Goal: Task Accomplishment & Management: Manage account settings

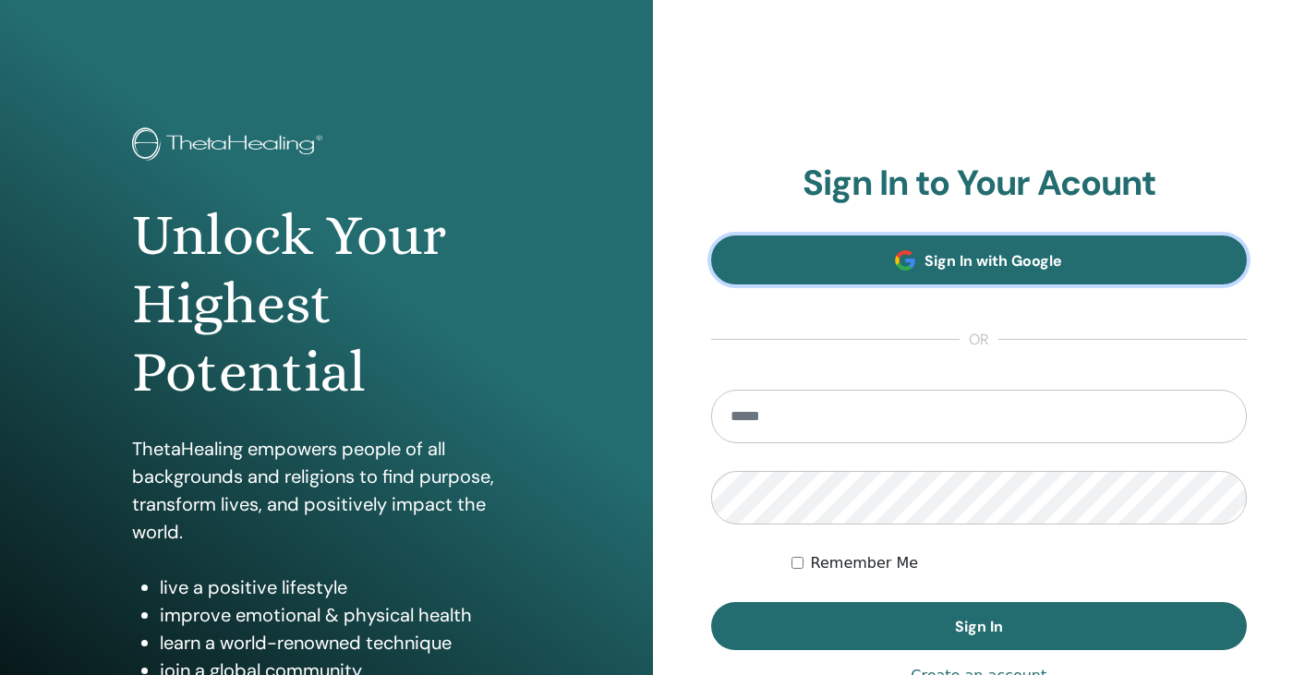
click at [868, 247] on link "Sign In with Google" at bounding box center [979, 260] width 537 height 49
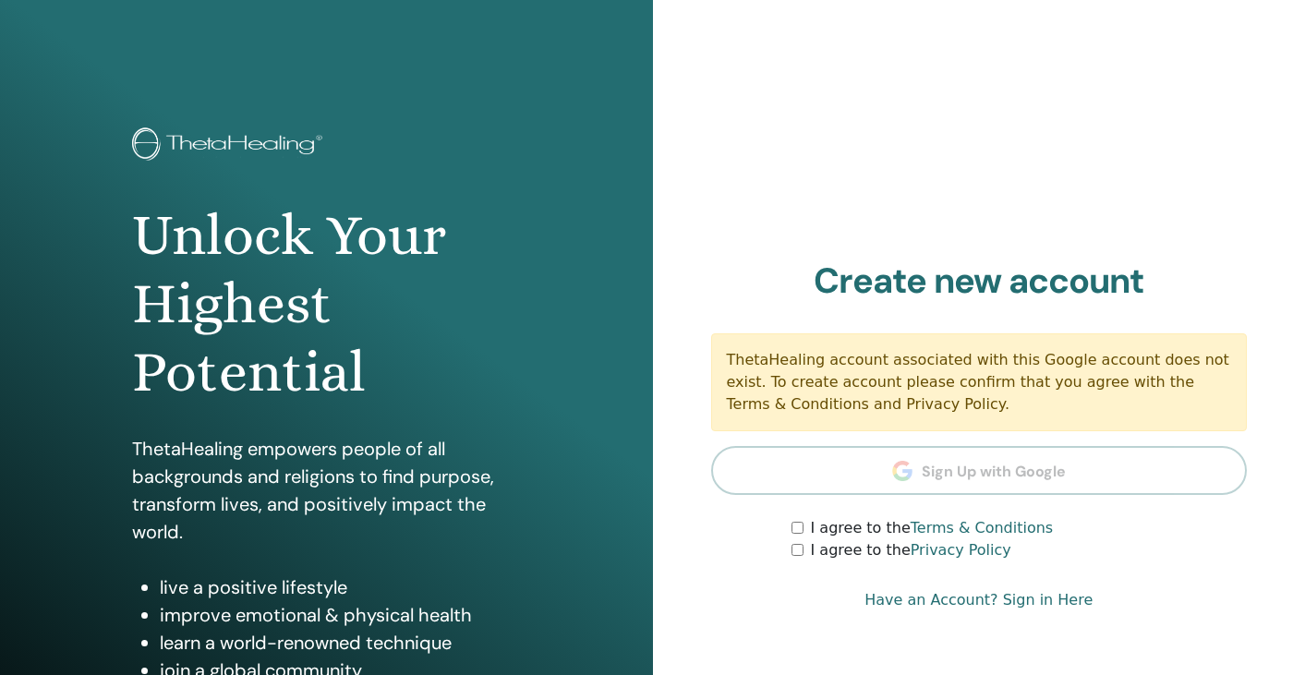
click at [851, 523] on label "I agree to the Terms & Conditions" at bounding box center [932, 528] width 243 height 22
click at [851, 542] on label "I agree to the Privacy Policy" at bounding box center [911, 551] width 200 height 22
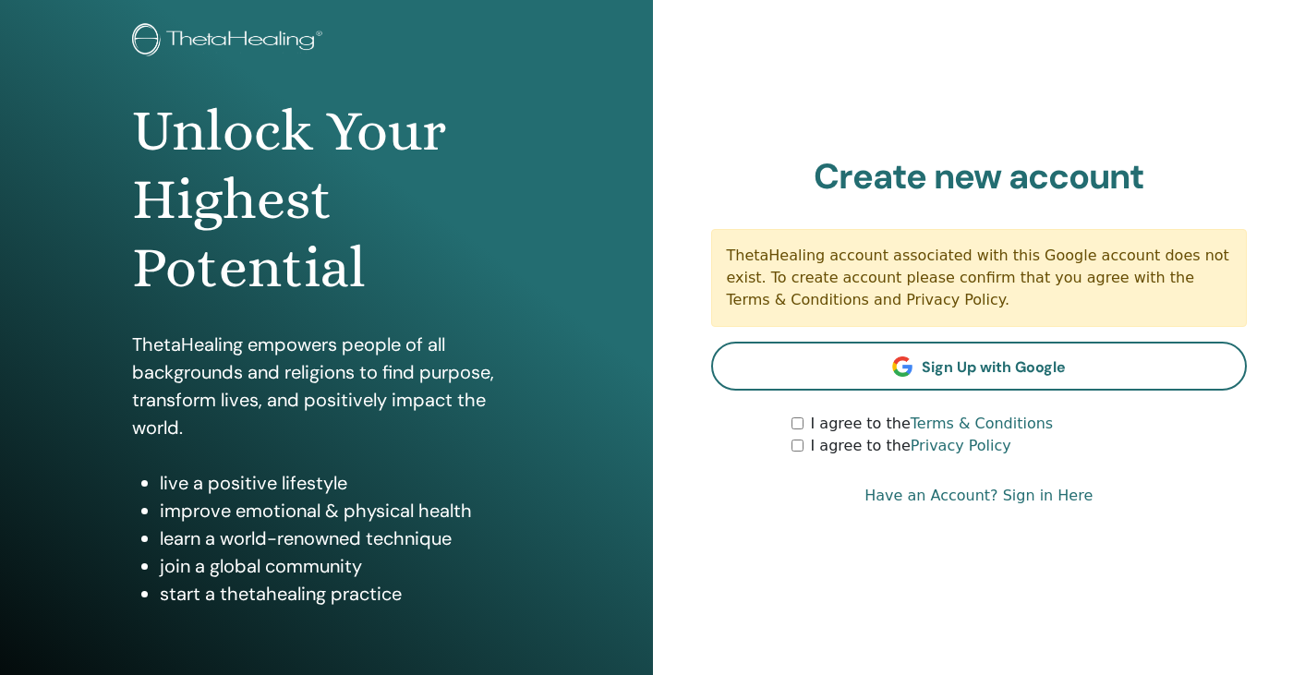
scroll to position [79, 0]
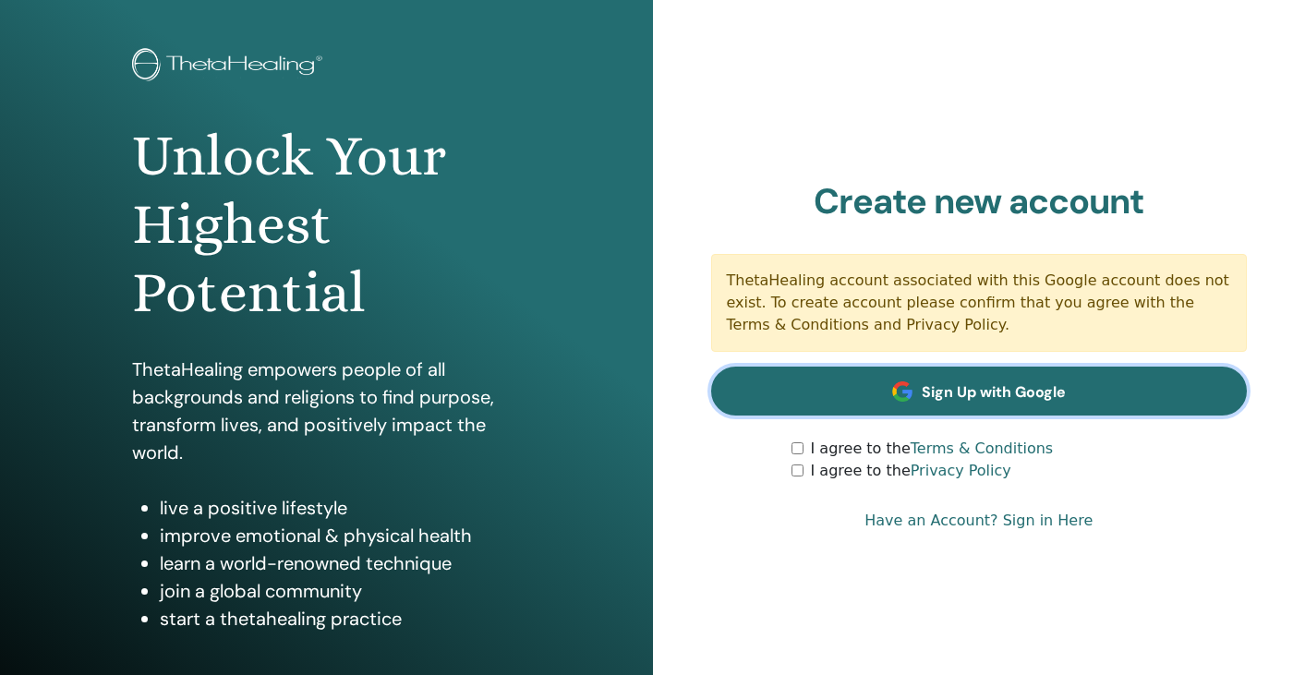
click at [799, 398] on link "Sign Up with Google" at bounding box center [979, 391] width 537 height 49
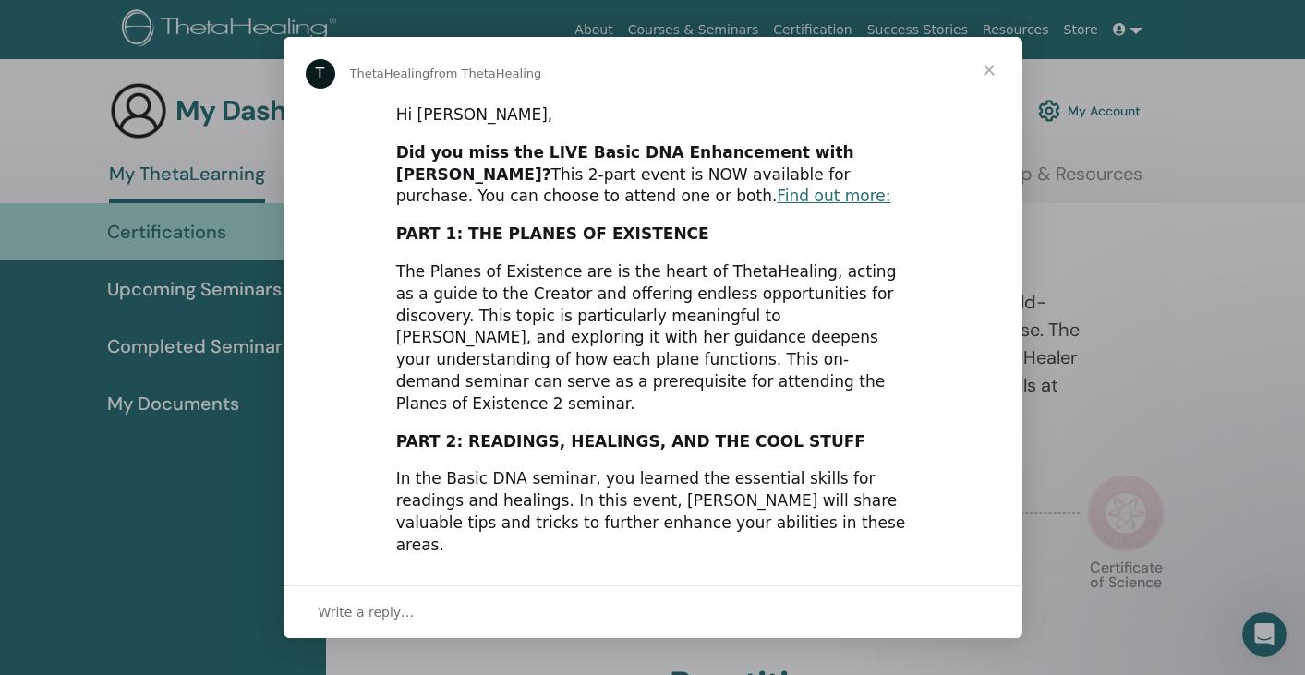
scroll to position [419, 0]
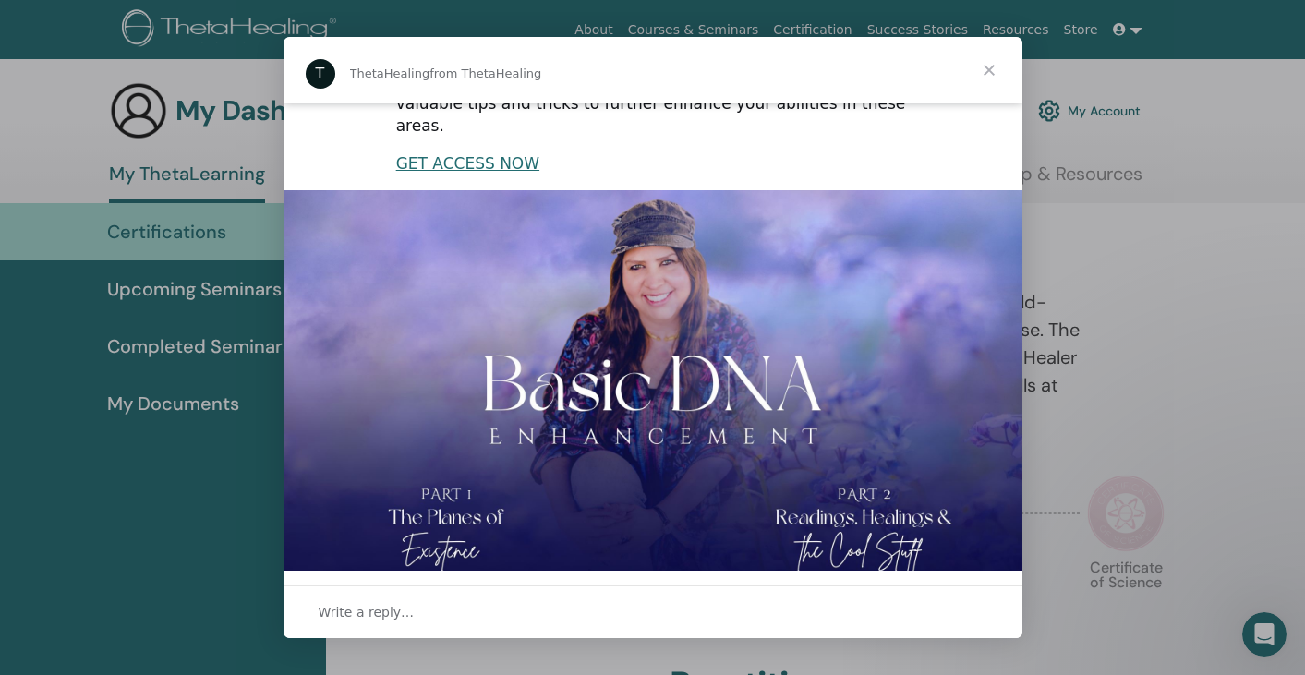
click at [984, 66] on span "Close" at bounding box center [989, 70] width 67 height 67
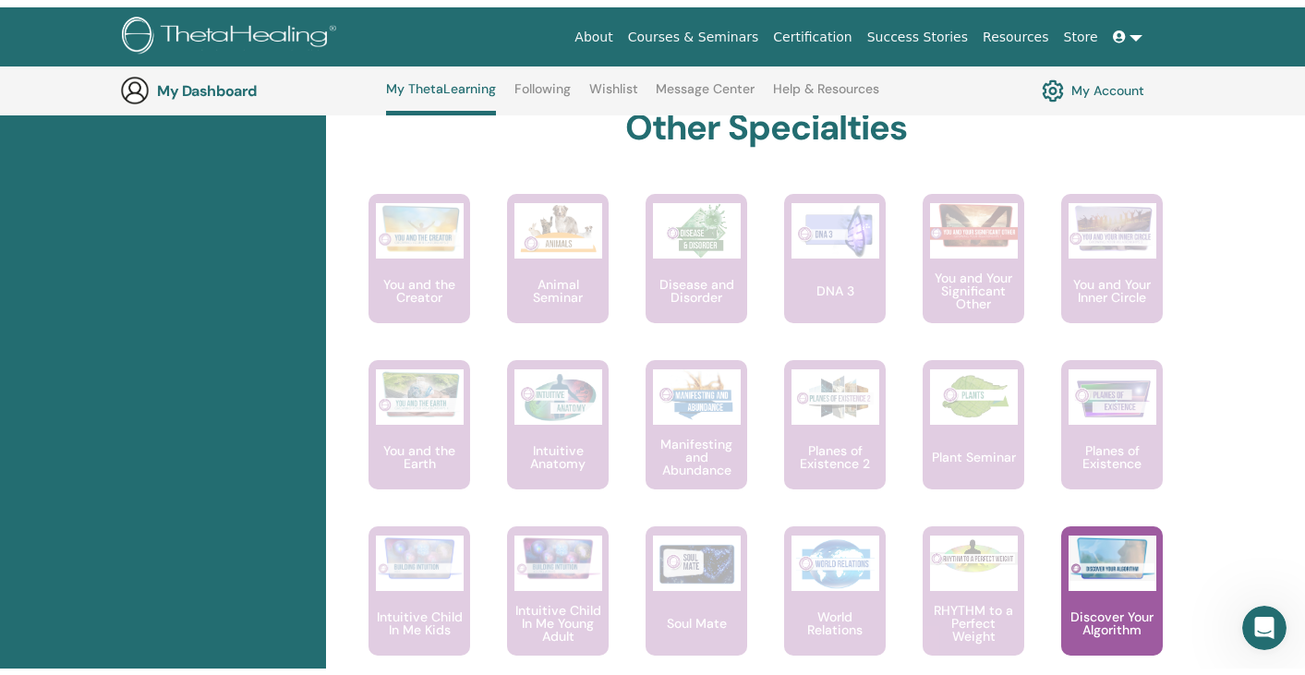
scroll to position [0, 0]
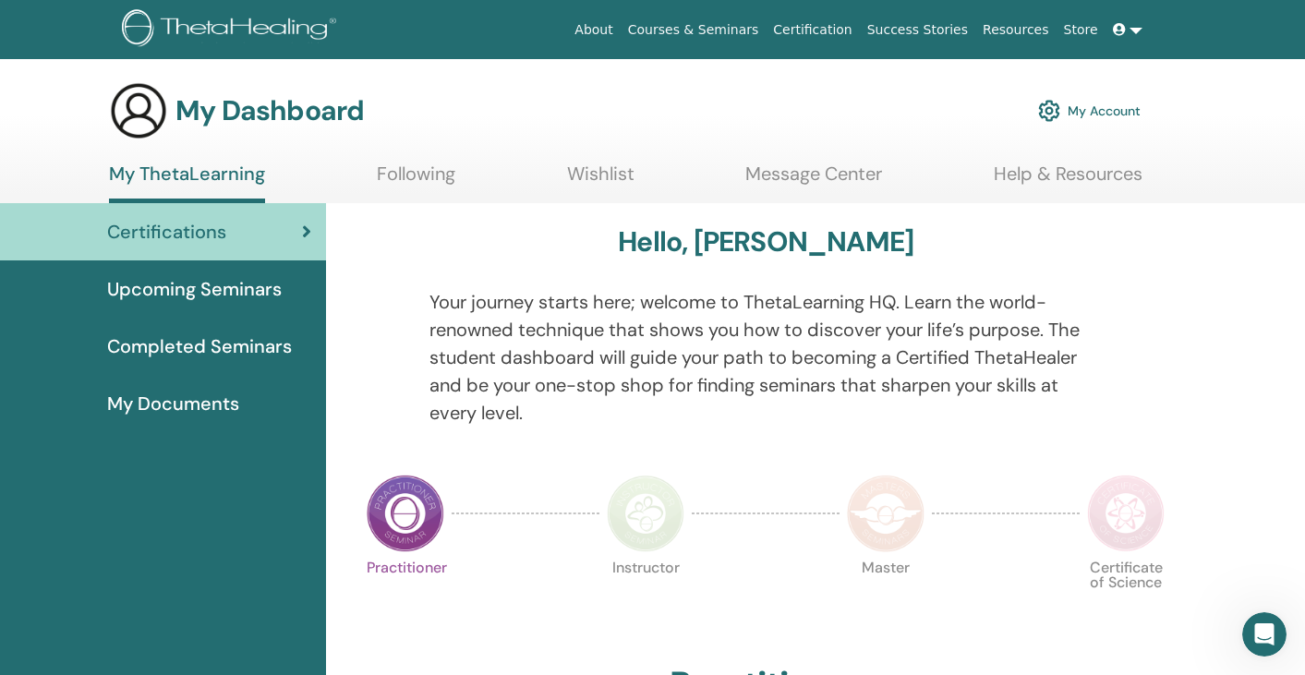
click at [1112, 108] on link "My Account" at bounding box center [1089, 111] width 103 height 41
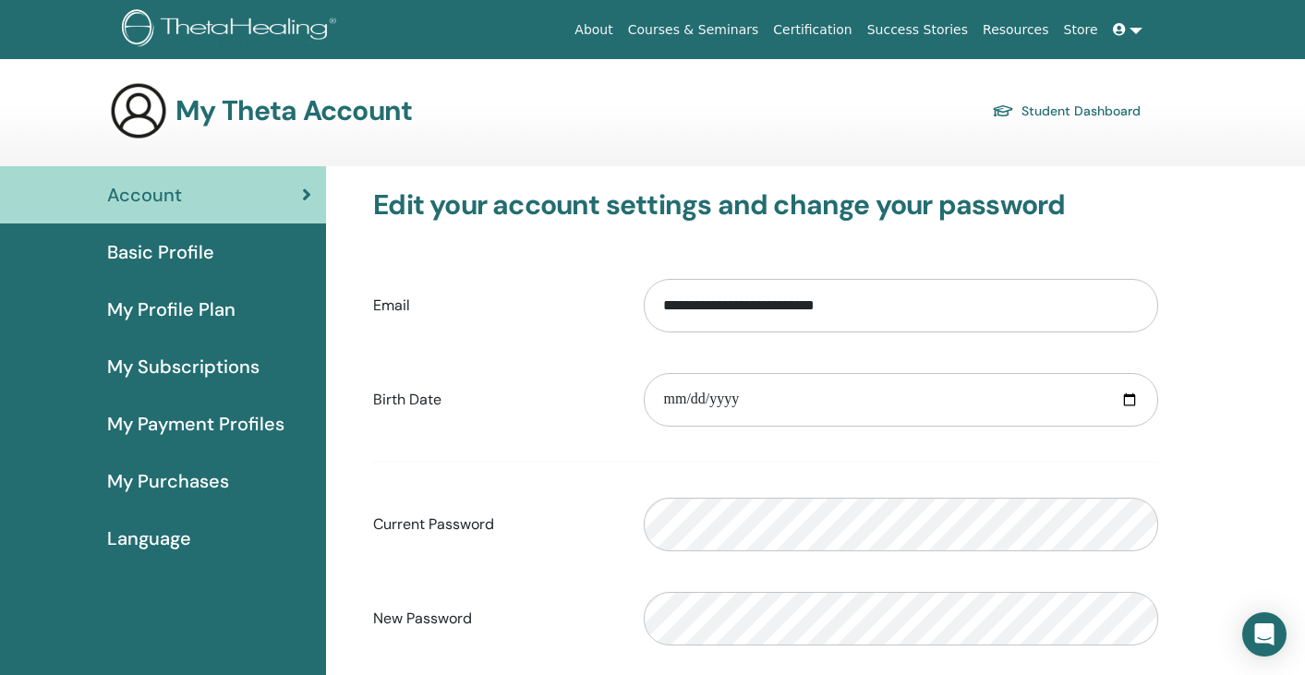
click at [270, 265] on div "Basic Profile" at bounding box center [163, 252] width 297 height 28
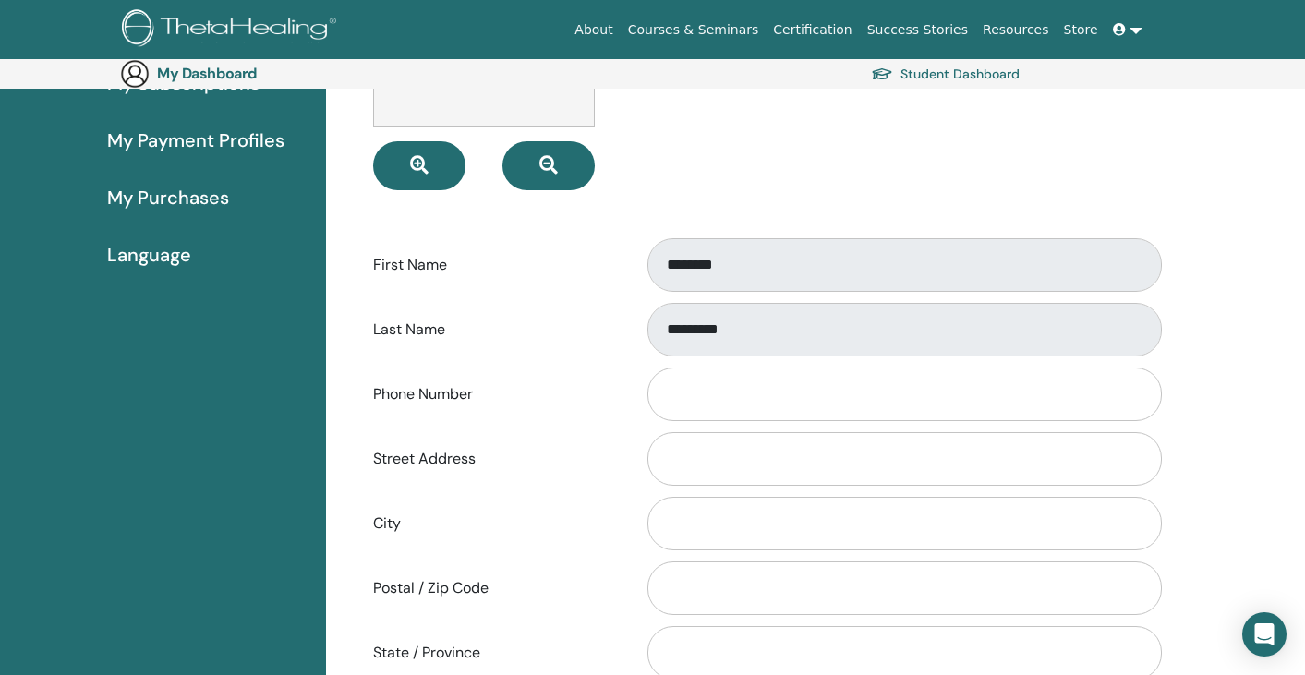
scroll to position [284, 0]
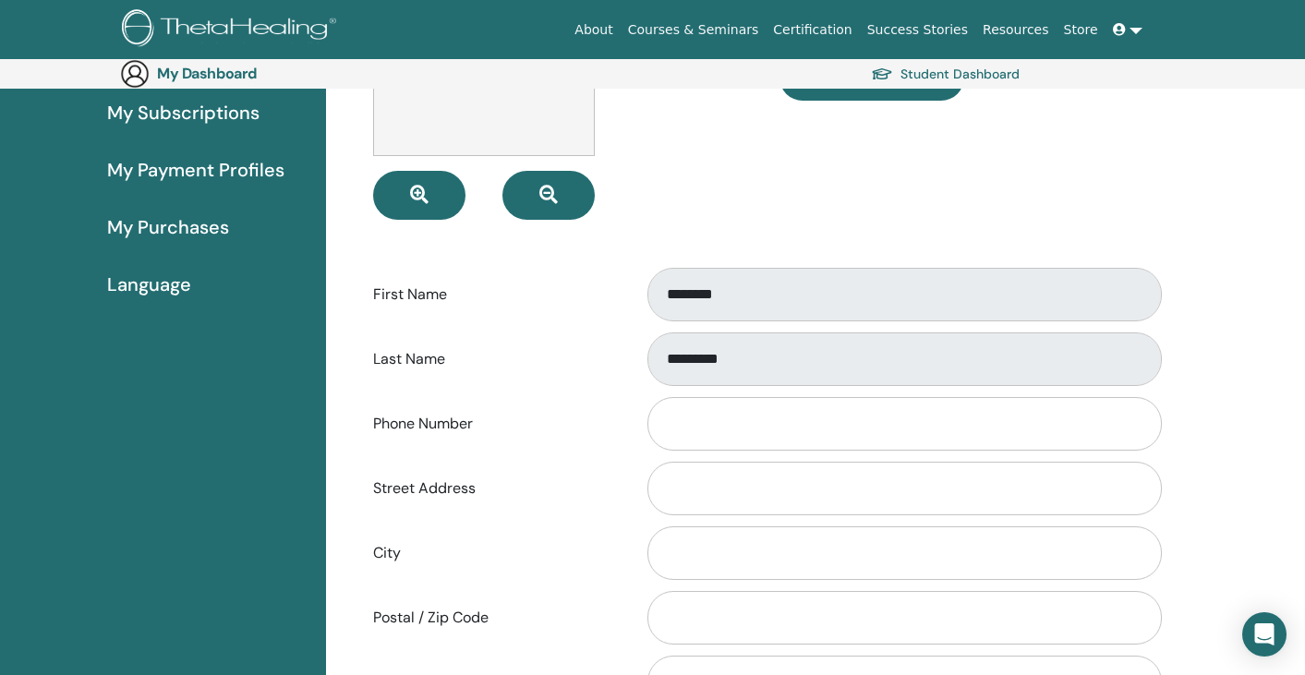
click at [467, 352] on div "Last Name *********" at bounding box center [765, 359] width 813 height 61
click at [722, 427] on input "Phone Number" at bounding box center [905, 424] width 515 height 54
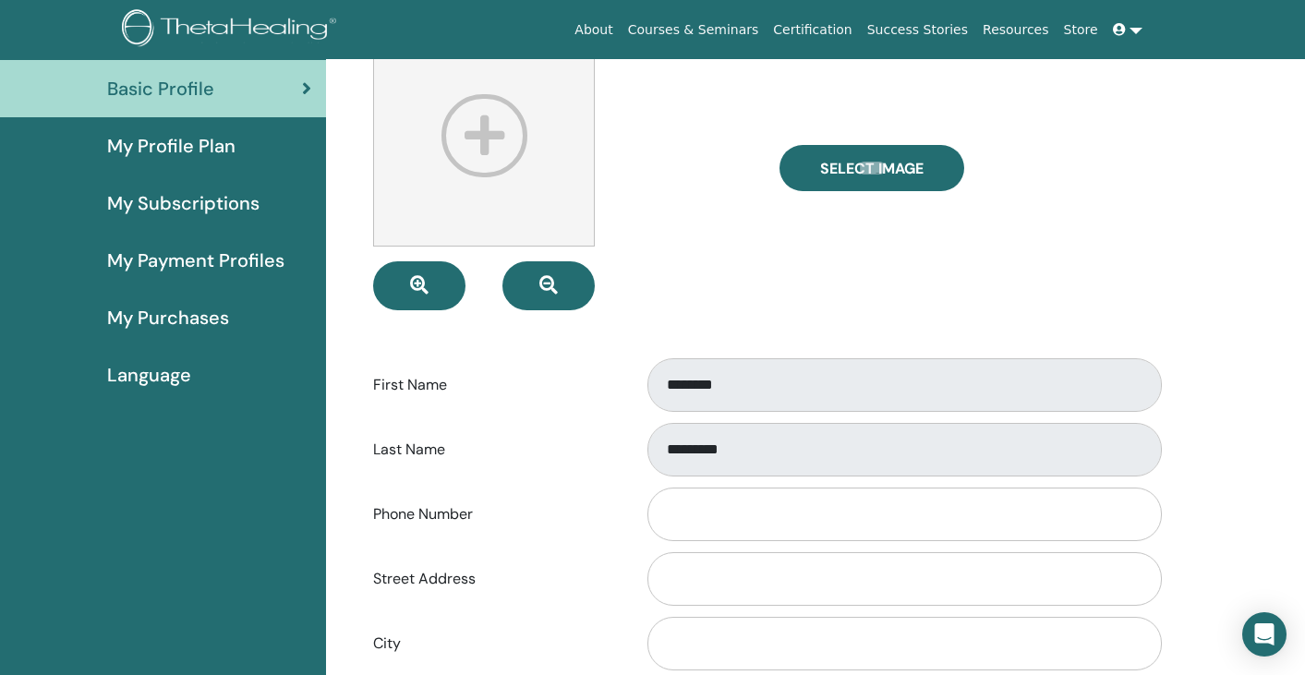
scroll to position [0, 0]
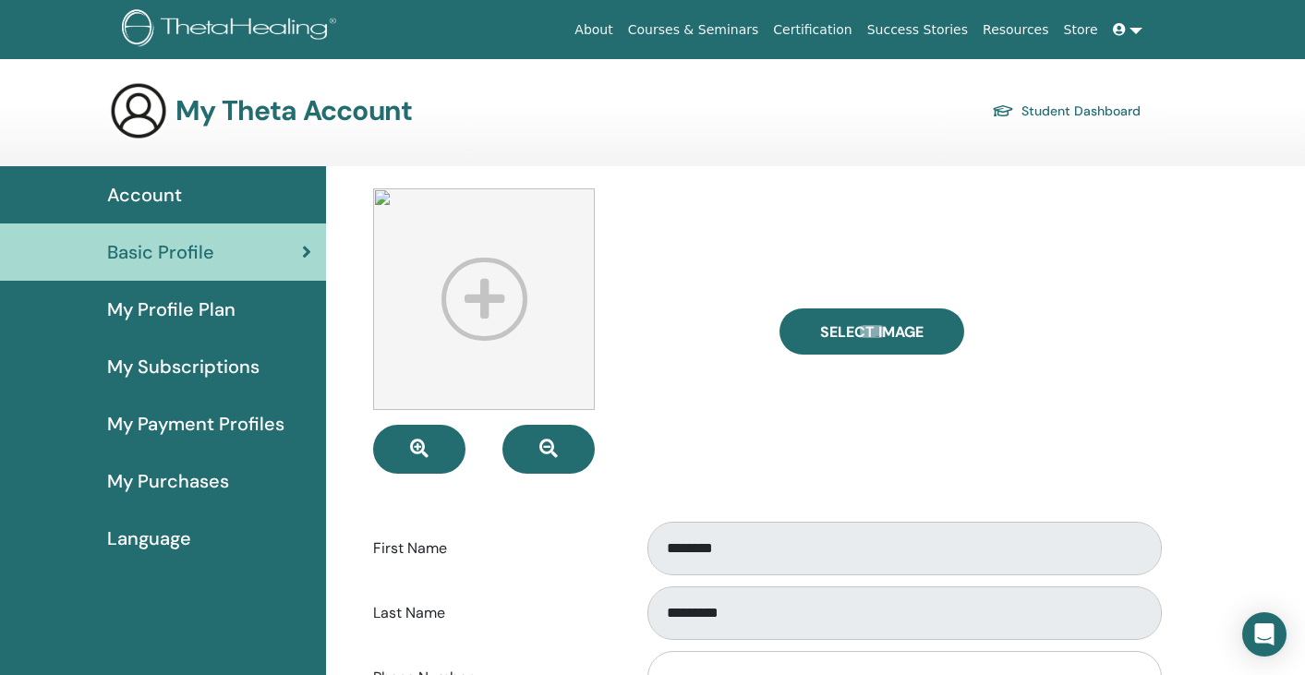
click at [766, 461] on div "Select Image" at bounding box center [969, 330] width 406 height 285
click at [297, 279] on link "Basic Profile" at bounding box center [163, 252] width 326 height 57
click at [297, 261] on div "Basic Profile" at bounding box center [163, 252] width 297 height 28
click at [251, 301] on div "My Profile Plan" at bounding box center [163, 310] width 297 height 28
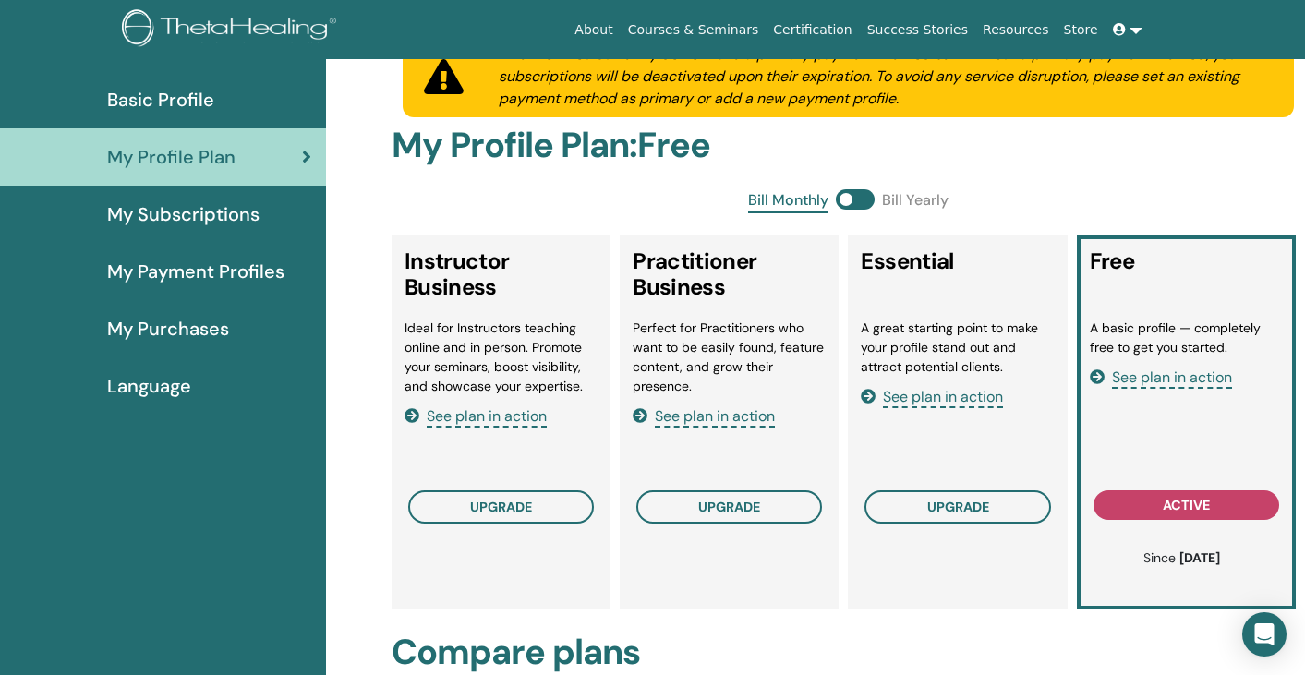
scroll to position [66, 0]
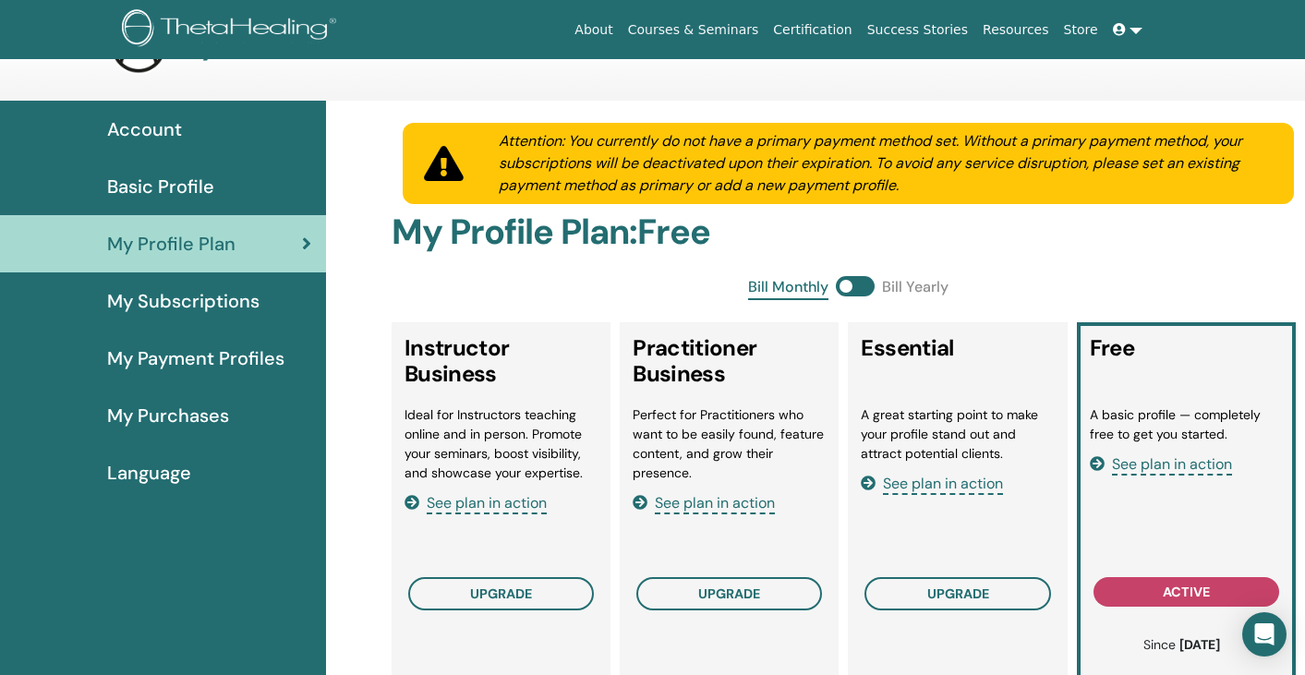
click at [254, 139] on div "Account" at bounding box center [163, 129] width 297 height 28
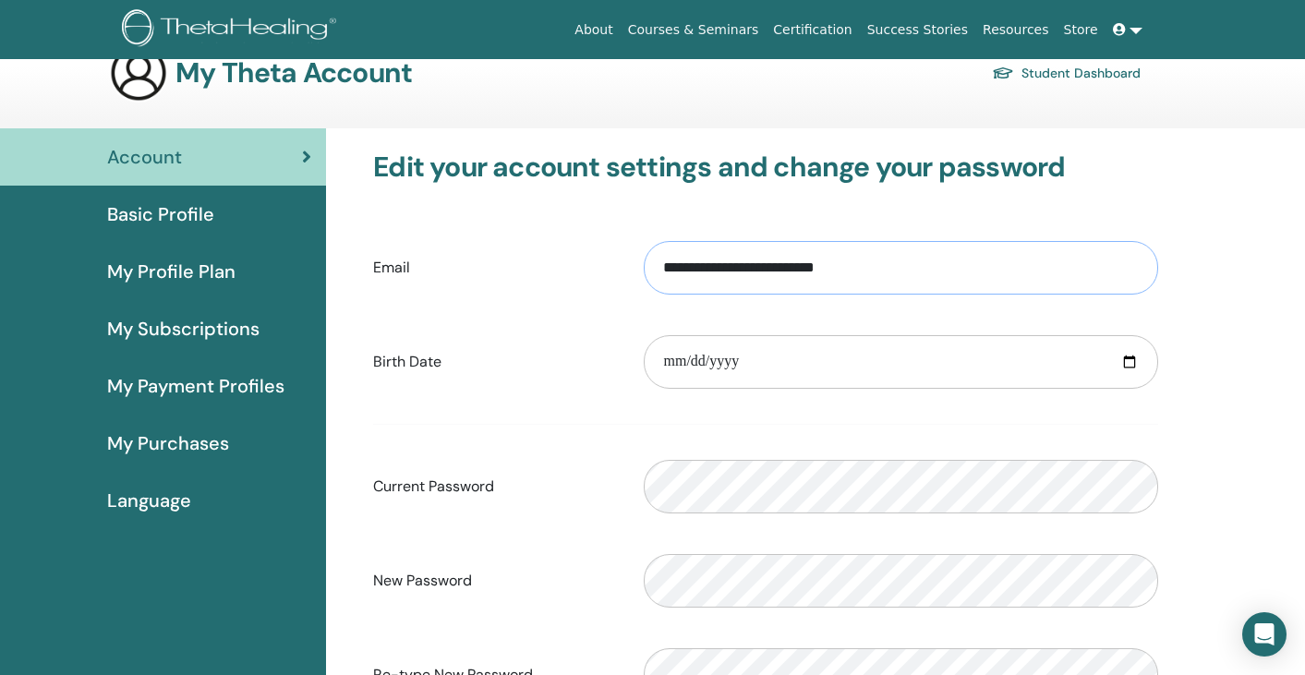
click at [831, 281] on input "**********" at bounding box center [901, 268] width 515 height 54
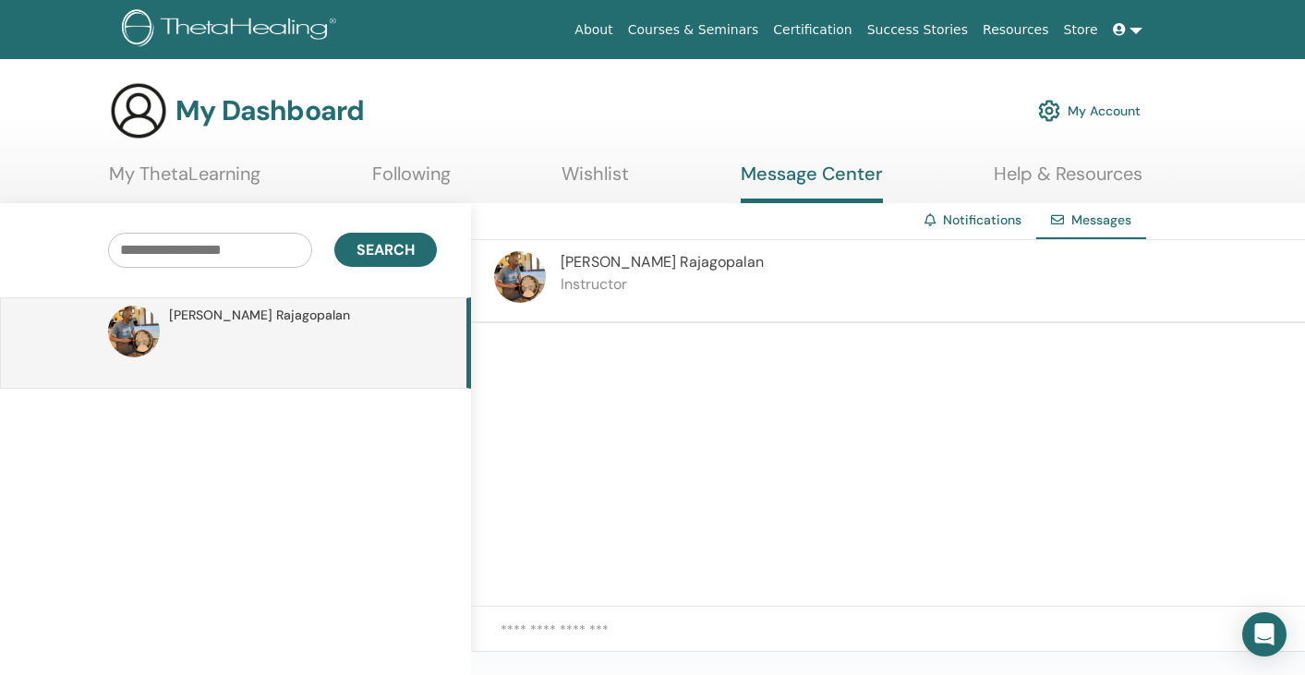
click at [623, 625] on textarea at bounding box center [903, 641] width 805 height 42
type textarea "******"
